Goal: Browse casually

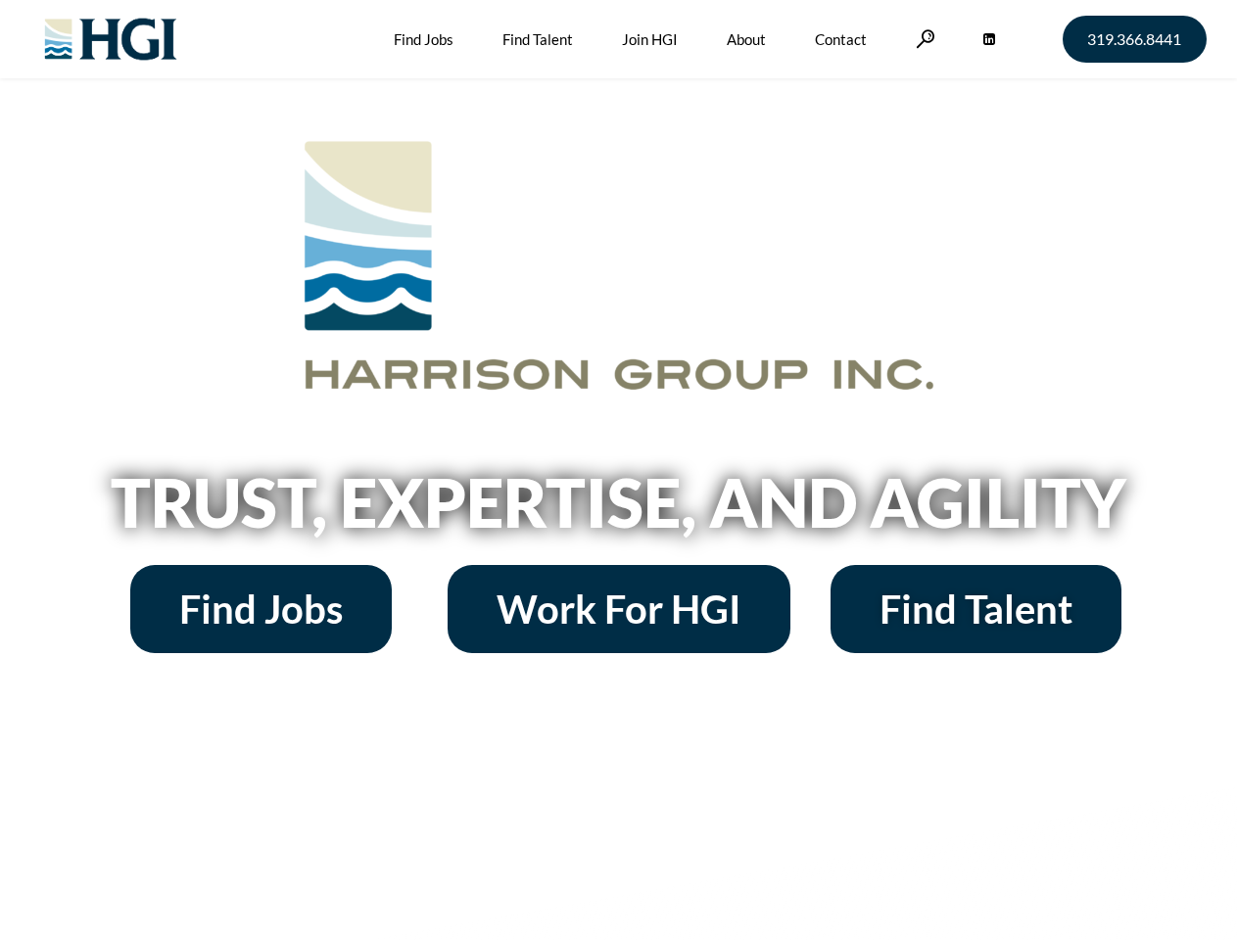
click at [618, 470] on h2 "Trust, Expertise, and Agility" at bounding box center [619, 502] width 1116 height 67
click at [922, 38] on link at bounding box center [926, 38] width 20 height 19
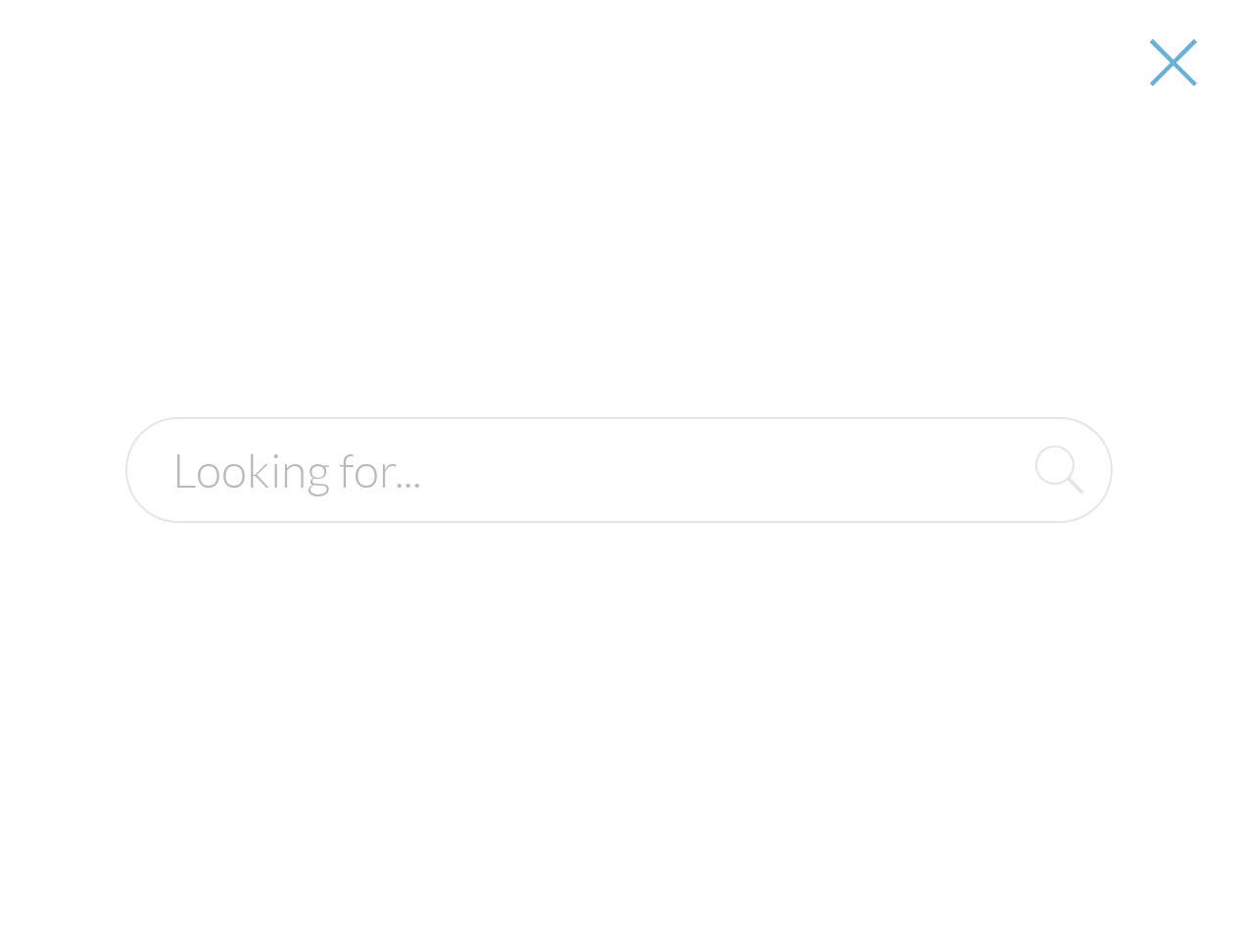
click at [618, 509] on h2 "Trust, Expertise, and Agility" at bounding box center [619, 502] width 1116 height 67
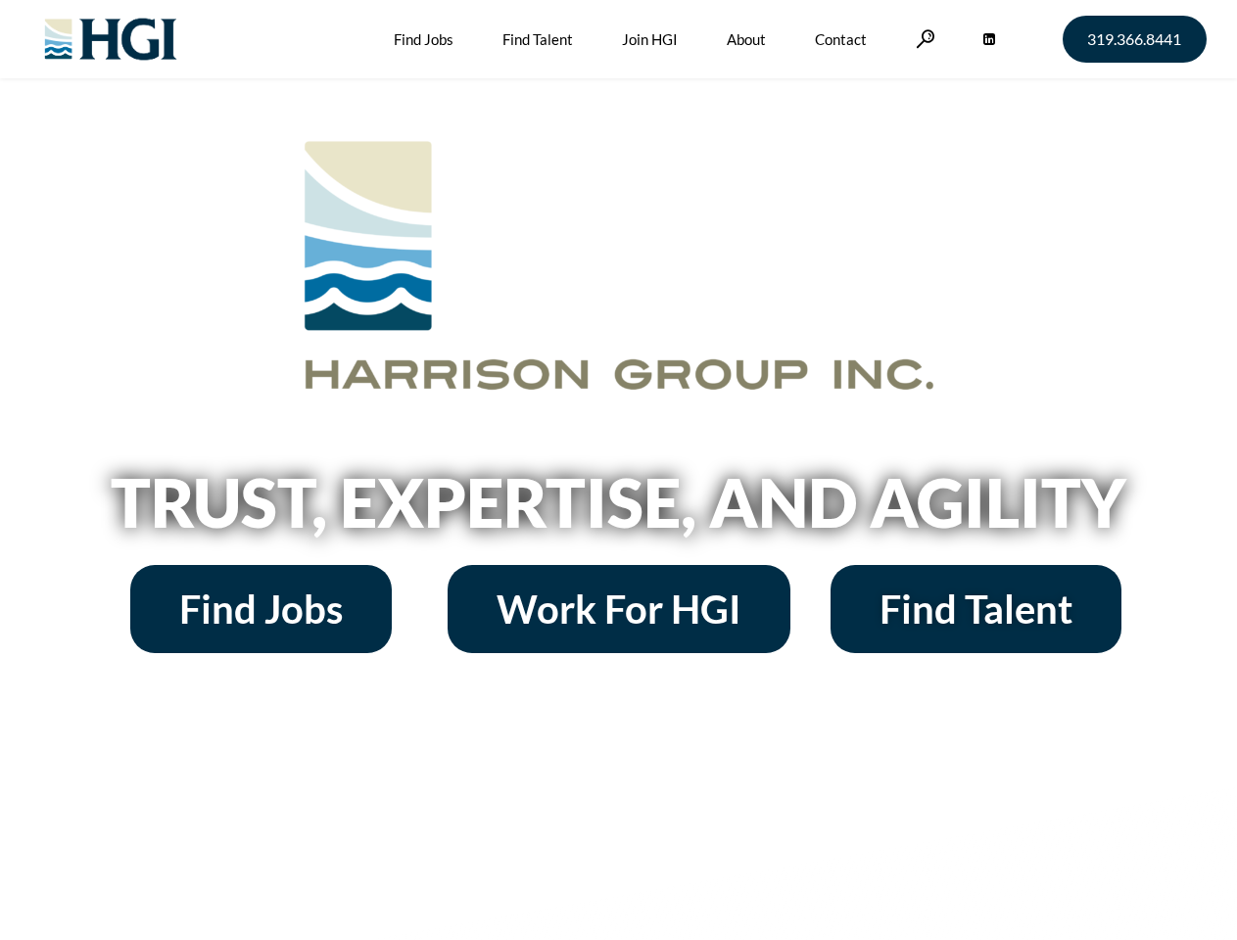
click at [618, 470] on h2 "Trust, Expertise, and Agility" at bounding box center [619, 502] width 1116 height 67
click at [922, 38] on link at bounding box center [926, 38] width 20 height 19
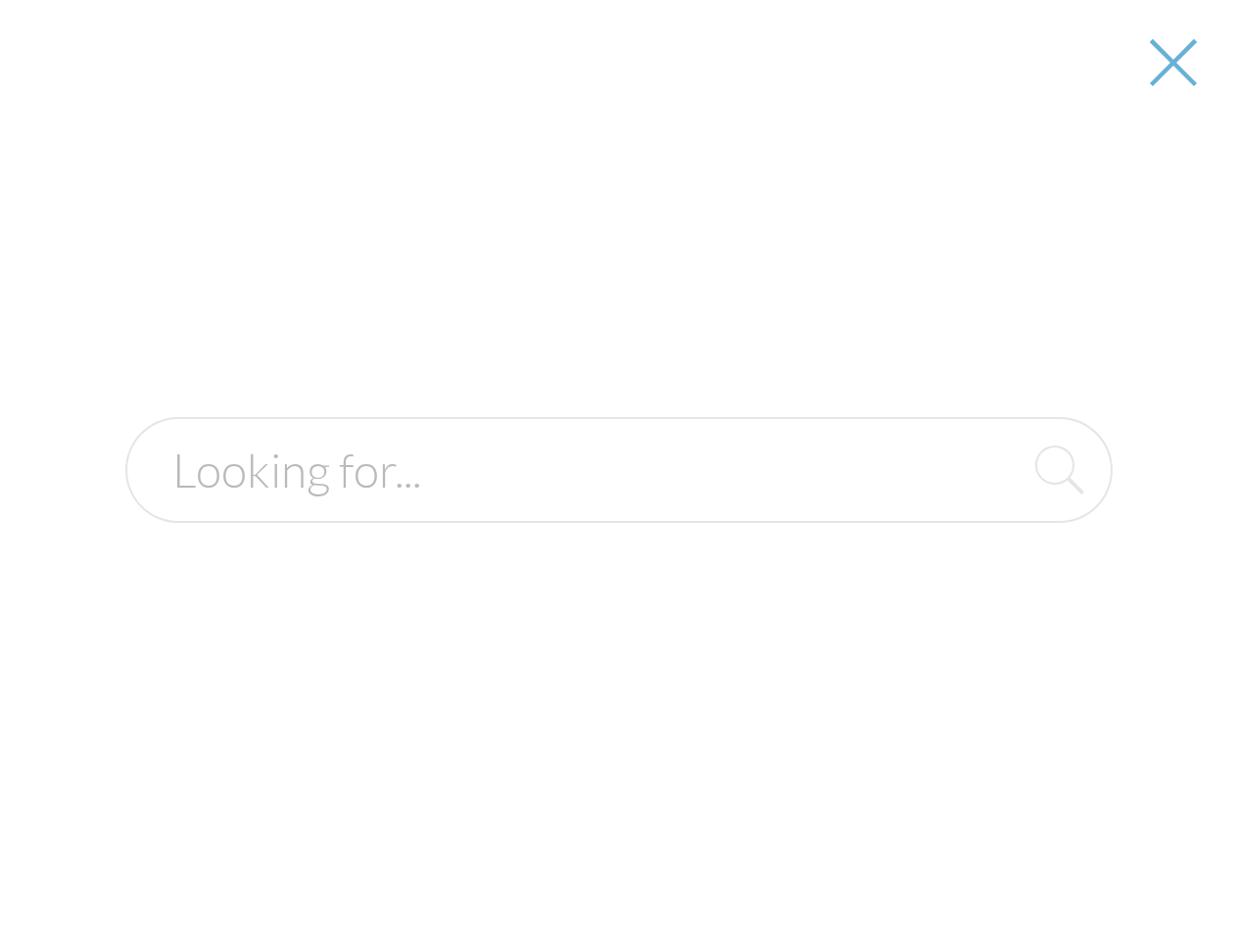
click at [618, 509] on h2 "Trust, Expertise, and Agility" at bounding box center [619, 502] width 1116 height 67
